Goal: Information Seeking & Learning: Check status

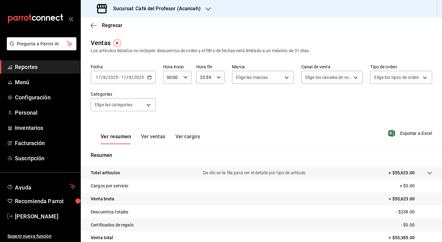
click at [46, 69] on span "Reportes" at bounding box center [45, 67] width 61 height 8
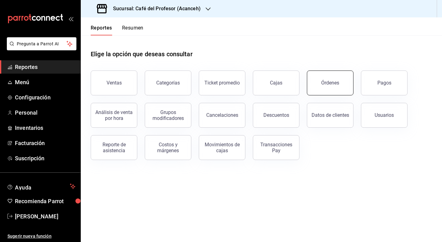
click at [342, 84] on button "Órdenes" at bounding box center [330, 82] width 47 height 25
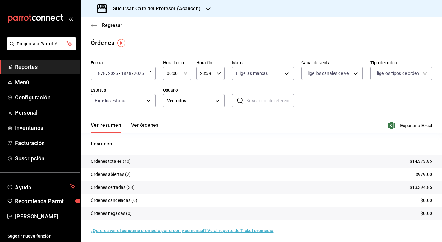
click at [148, 75] on \(Stroke\) "button" at bounding box center [149, 73] width 4 height 3
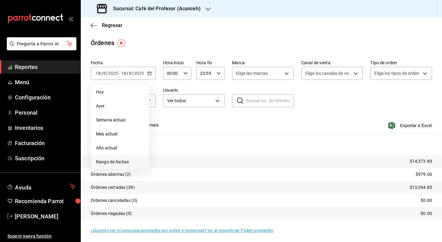
click at [112, 164] on span "Rango de fechas" at bounding box center [120, 162] width 48 height 7
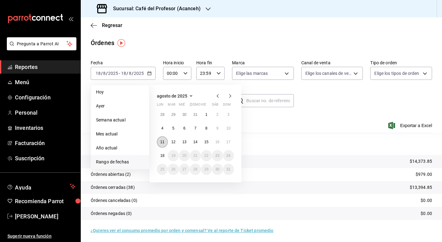
click at [162, 143] on abbr "11" at bounding box center [162, 142] width 4 height 4
click at [230, 144] on abbr "17" at bounding box center [228, 142] width 4 height 4
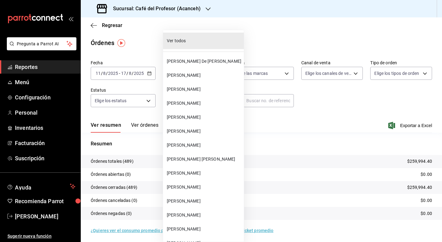
click at [220, 101] on body "Pregunta a Parrot AI Reportes Menú Configuración Personal Inventarios Facturaci…" at bounding box center [221, 121] width 442 height 242
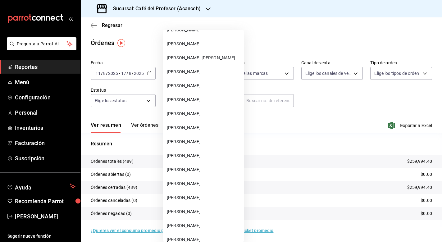
scroll to position [381, 0]
click at [199, 209] on span "[PERSON_NAME]" at bounding box center [204, 211] width 75 height 7
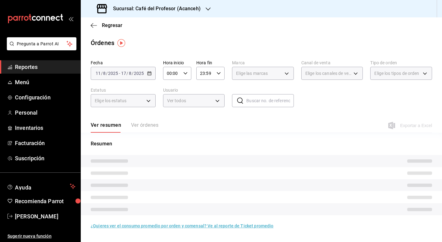
type input "223a5c19-1485-4a2d-a52d-7ea747d70ff1"
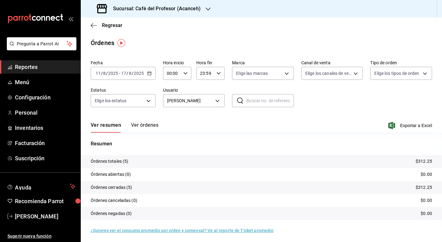
click at [145, 124] on button "Ver órdenes" at bounding box center [144, 127] width 27 height 11
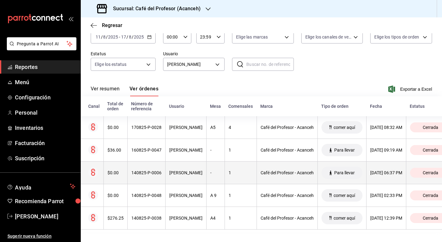
scroll to position [0, 1]
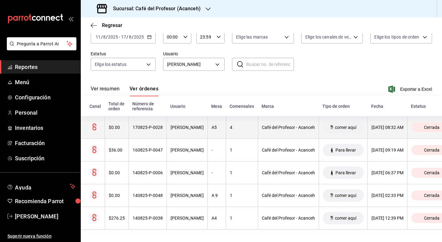
click at [170, 125] on div "[PERSON_NAME]" at bounding box center [186, 127] width 33 height 5
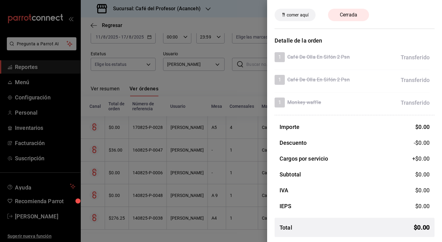
scroll to position [21, 0]
click at [175, 146] on div at bounding box center [221, 121] width 442 height 242
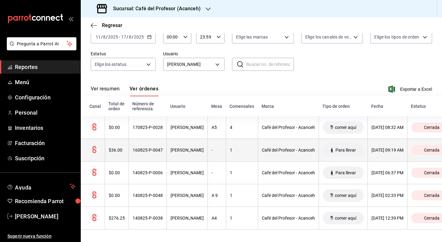
click at [178, 149] on div "[PERSON_NAME]" at bounding box center [186, 149] width 33 height 5
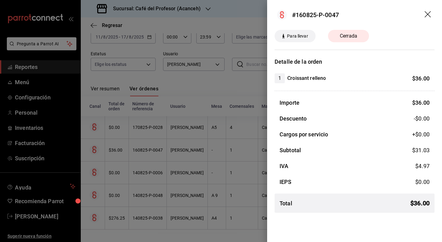
click at [213, 180] on div at bounding box center [221, 121] width 442 height 242
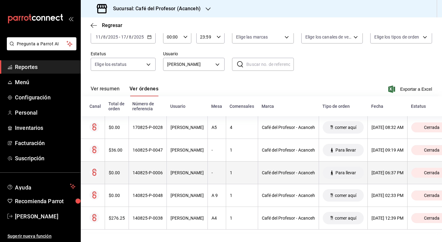
click at [195, 171] on div "[PERSON_NAME]" at bounding box center [186, 172] width 33 height 5
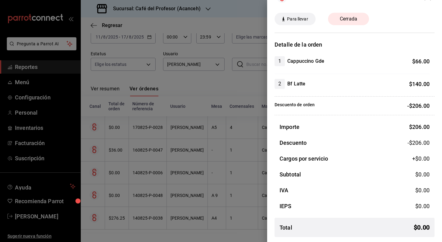
scroll to position [17, 0]
click at [216, 165] on div at bounding box center [221, 121] width 442 height 242
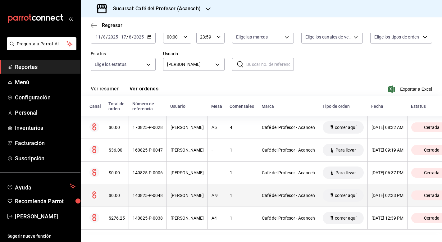
click at [208, 191] on th "A 9" at bounding box center [216, 195] width 18 height 23
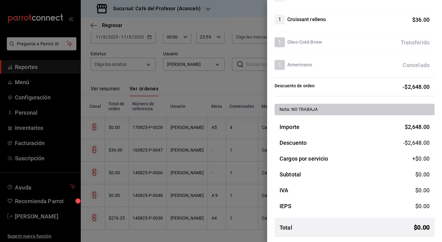
scroll to position [532, 0]
click at [237, 208] on div at bounding box center [221, 121] width 442 height 242
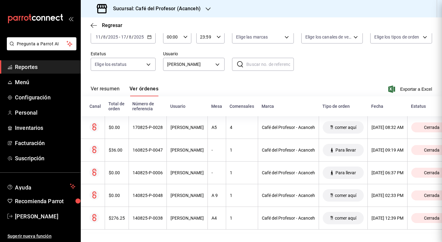
scroll to position [0, 0]
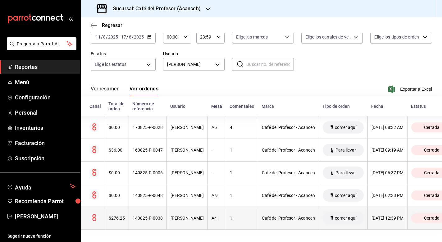
click at [208, 214] on th "A4" at bounding box center [216, 218] width 18 height 23
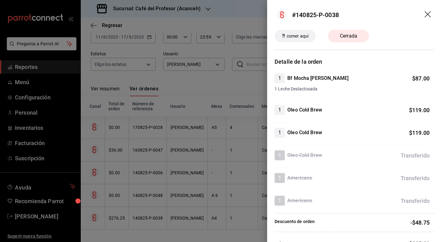
scroll to position [0, 0]
click at [205, 176] on div at bounding box center [221, 121] width 442 height 242
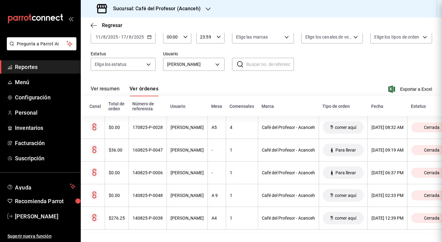
scroll to position [0, 0]
click at [111, 89] on button "Ver resumen" at bounding box center [105, 91] width 29 height 11
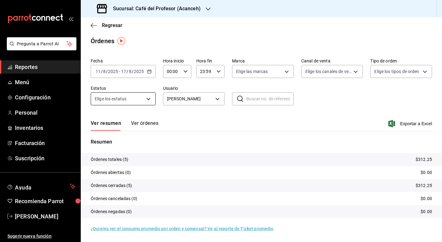
scroll to position [2, 0]
click at [148, 101] on body "Pregunta a Parrot AI Reportes Menú Configuración Personal Inventarios Facturaci…" at bounding box center [221, 121] width 442 height 242
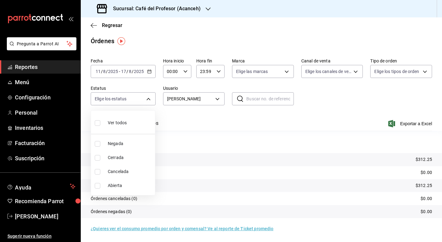
click at [183, 118] on div at bounding box center [221, 121] width 442 height 242
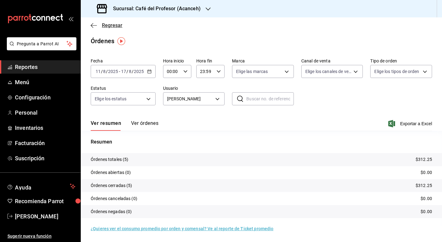
click at [98, 24] on span "Regresar" at bounding box center [107, 25] width 32 height 6
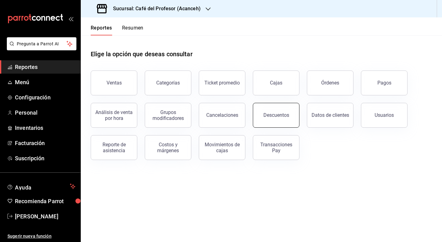
click at [289, 117] on button "Descuentos" at bounding box center [276, 115] width 47 height 25
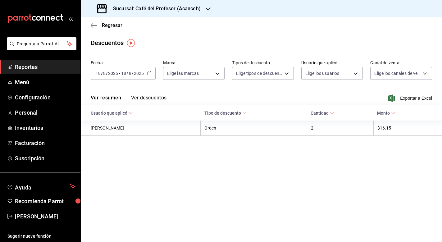
click at [143, 69] on div "[DATE] [DATE] - [DATE] [DATE]" at bounding box center [123, 73] width 65 height 13
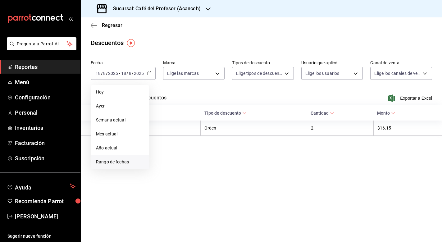
click at [120, 162] on span "Rango de fechas" at bounding box center [120, 162] width 48 height 7
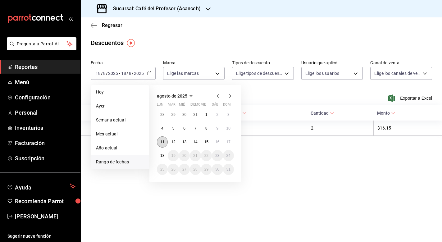
click at [162, 140] on abbr "11" at bounding box center [162, 142] width 4 height 4
click at [231, 140] on button "17" at bounding box center [228, 141] width 11 height 11
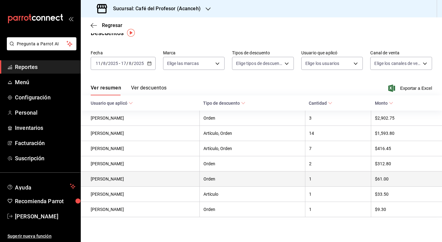
scroll to position [10, 0]
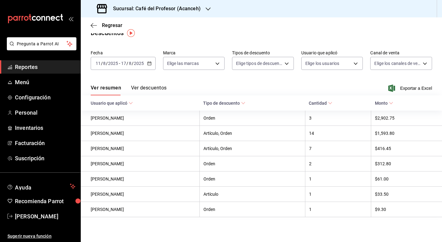
click at [155, 89] on button "Ver descuentos" at bounding box center [148, 90] width 35 height 11
